Goal: Check status: Check status

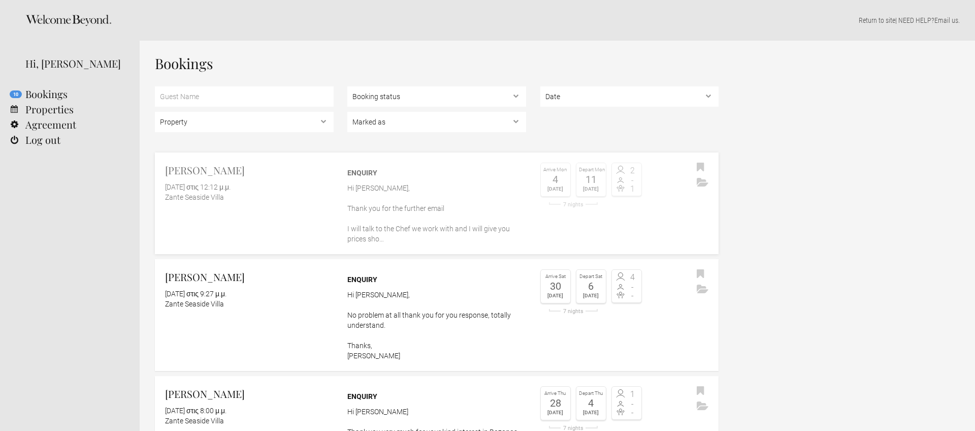
click at [231, 188] on flynt-date-display "5 Σεπτεμβρίου 2025 στις 12:12 μ.μ." at bounding box center [198, 187] width 66 height 8
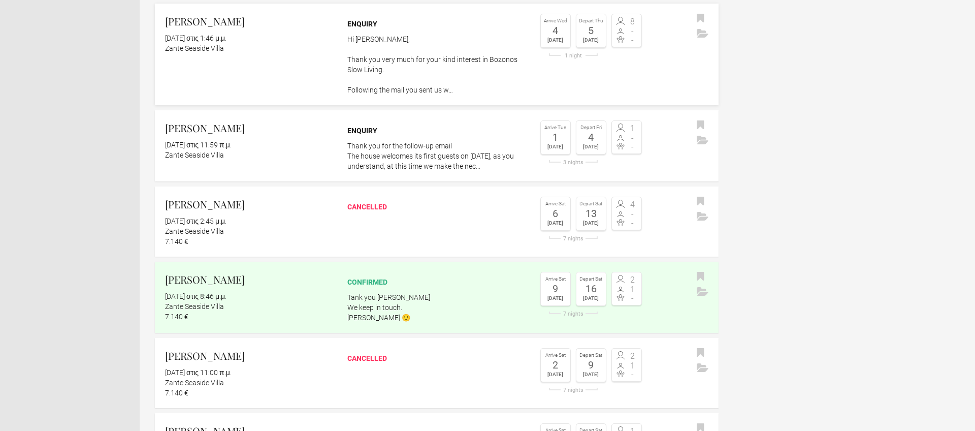
scroll to position [481, 0]
click at [478, 291] on p "Tank you Julie We keep in touch. Dimitris 🙂" at bounding box center [436, 305] width 179 height 30
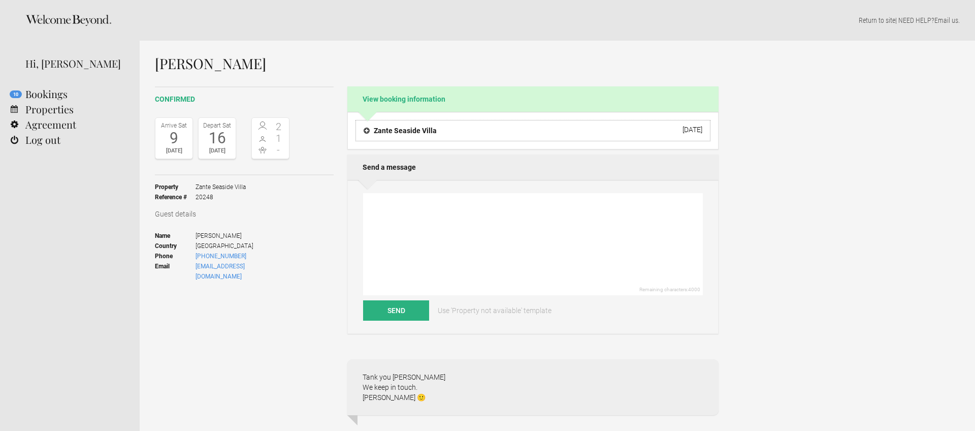
click at [366, 130] on h4 "Zante Seaside Villa" at bounding box center [400, 130] width 73 height 10
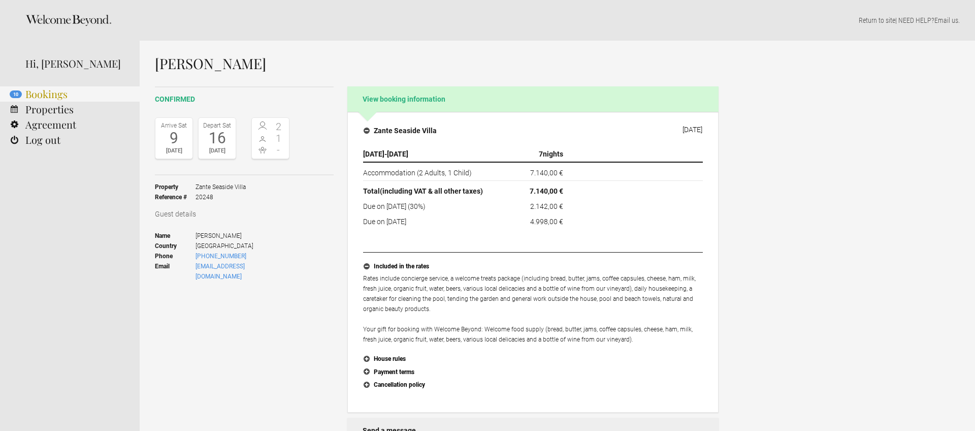
click at [42, 94] on link "10 Bookings" at bounding box center [70, 93] width 140 height 15
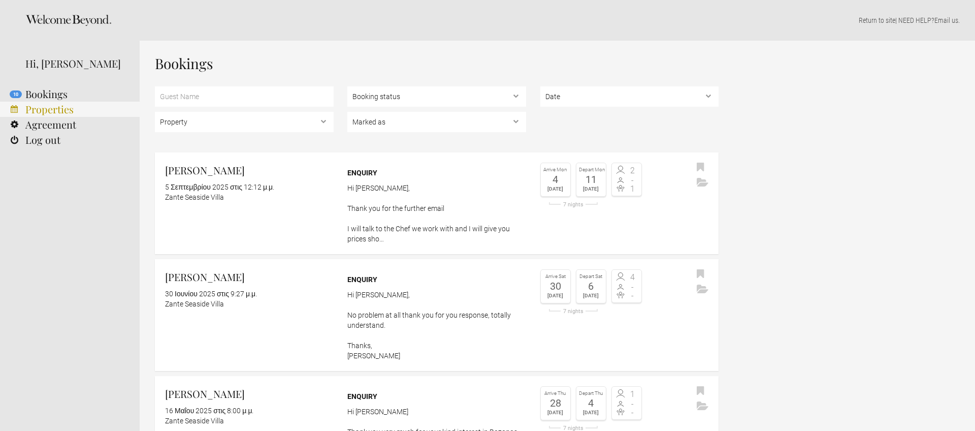
click at [57, 108] on link "Properties" at bounding box center [70, 109] width 140 height 15
